Goal: Task Accomplishment & Management: Use online tool/utility

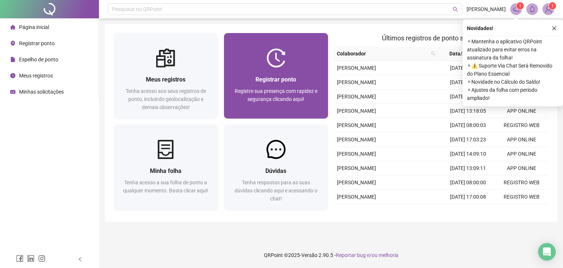
click at [297, 66] on div at bounding box center [276, 57] width 105 height 19
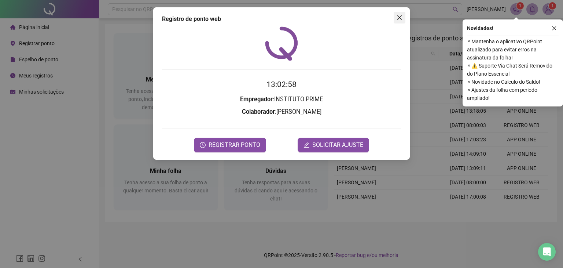
click at [396, 16] on span "Close" at bounding box center [400, 18] width 12 height 6
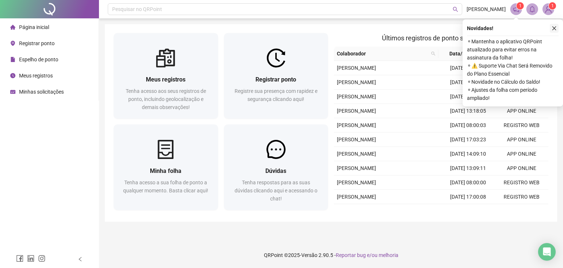
click at [552, 30] on icon "close" at bounding box center [554, 28] width 5 height 5
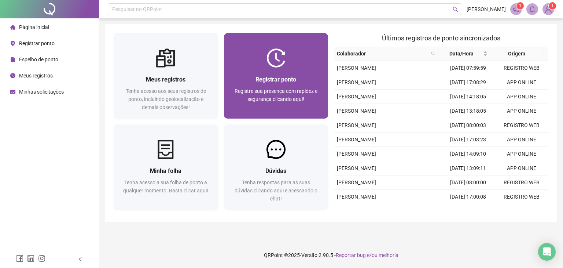
click at [264, 73] on div "Registrar ponto Registre sua presença com rapidez e segurança clicando aqui!" at bounding box center [276, 92] width 105 height 51
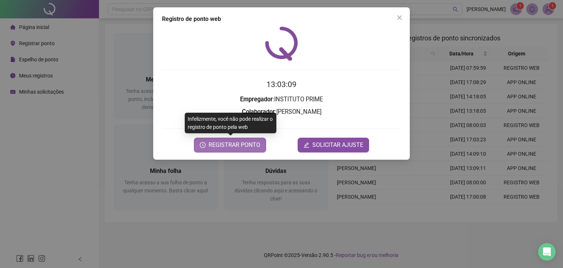
click at [239, 140] on span "REGISTRAR PONTO" at bounding box center [235, 144] width 52 height 9
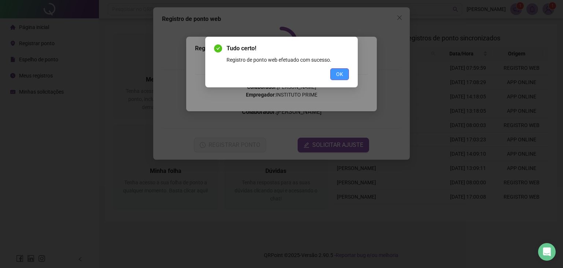
click at [335, 73] on button "OK" at bounding box center [339, 74] width 19 height 12
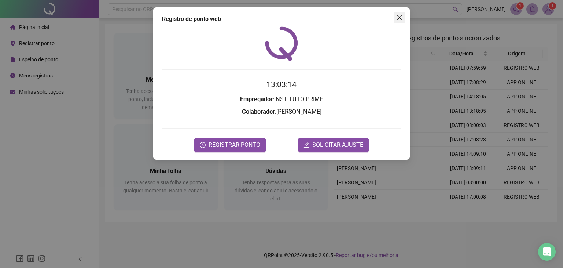
click at [399, 18] on icon "close" at bounding box center [399, 17] width 4 height 4
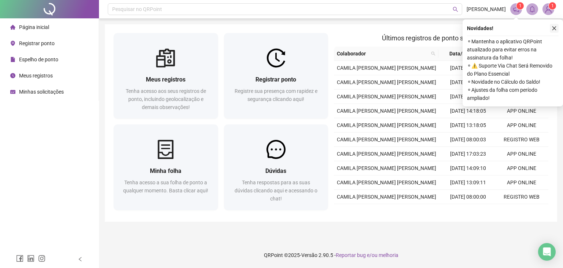
click at [554, 31] on button "button" at bounding box center [554, 28] width 9 height 9
